Goal: Transaction & Acquisition: Purchase product/service

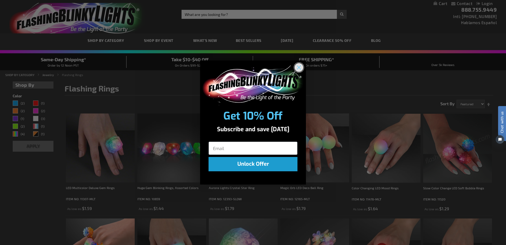
click at [296, 67] on circle "Close dialog" at bounding box center [299, 67] width 9 height 9
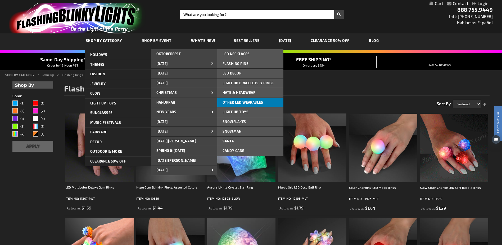
click at [228, 99] on link "Other LED Wearables" at bounding box center [250, 103] width 66 height 10
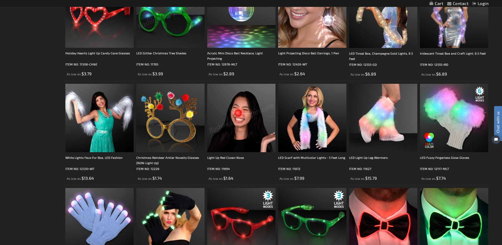
scroll to position [159, 0]
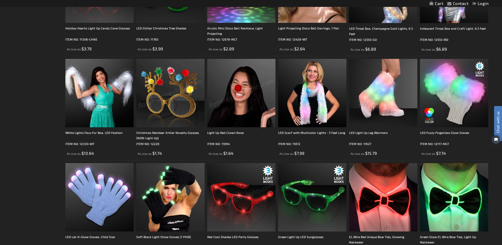
click at [250, 93] on img at bounding box center [241, 93] width 68 height 68
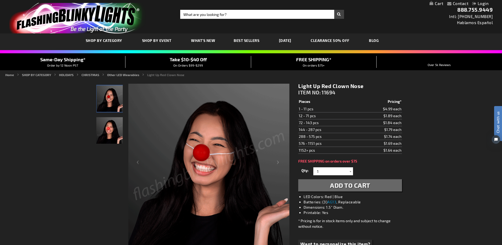
click at [116, 132] on img "Woman displaying LED Light Up Blinking Red Clown Nose" at bounding box center [109, 130] width 26 height 26
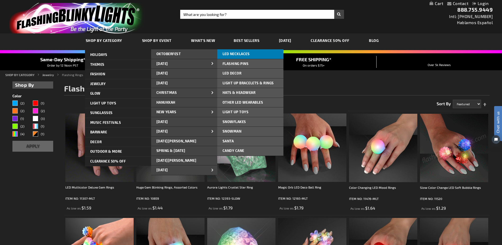
click at [224, 54] on span "LED NECKLACES" at bounding box center [236, 54] width 27 height 4
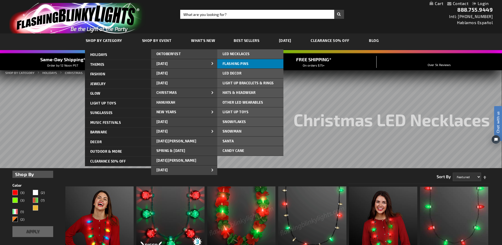
click at [236, 65] on span "FLASHING PINS" at bounding box center [236, 63] width 26 height 4
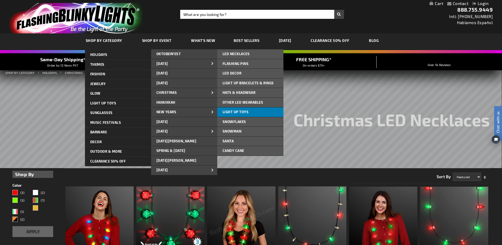
click at [229, 110] on span "Light Up Toys" at bounding box center [236, 112] width 26 height 4
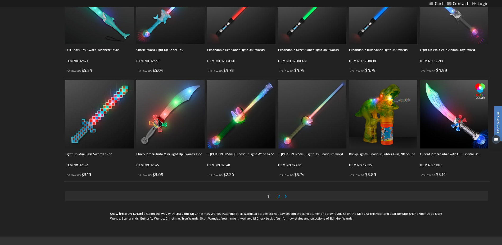
scroll to position [979, 0]
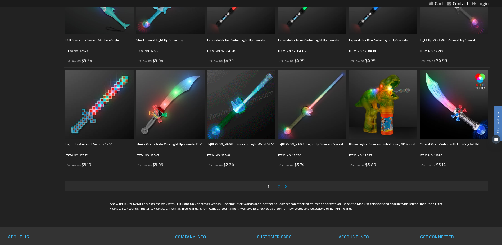
click at [287, 186] on link "Page Next" at bounding box center [286, 186] width 5 height 8
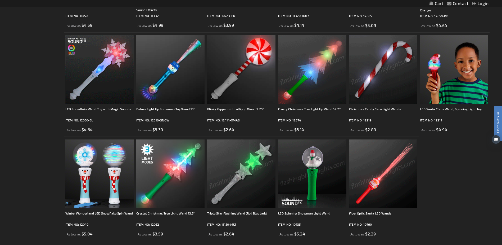
scroll to position [238, 0]
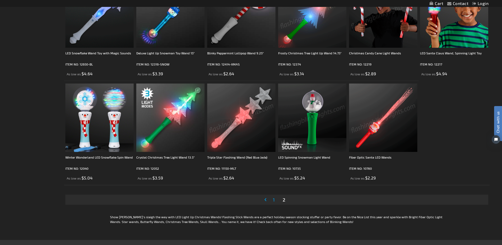
click at [273, 199] on span "1" at bounding box center [274, 199] width 2 height 6
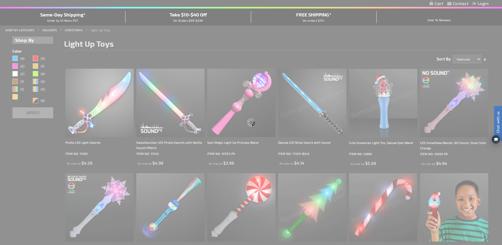
scroll to position [8, 0]
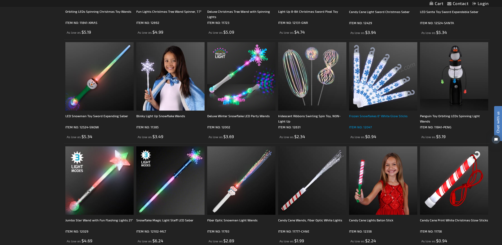
scroll to position [185, 0]
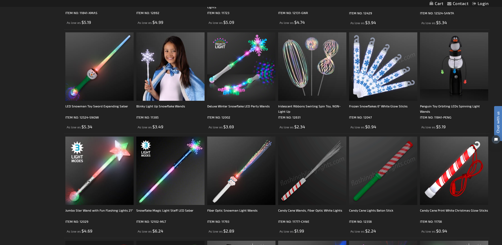
click at [294, 181] on img at bounding box center [312, 170] width 68 height 68
